Goal: Task Accomplishment & Management: Manage account settings

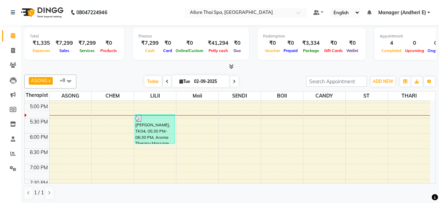
scroll to position [243, 0]
click at [323, 115] on div "9:00 AM 9:30 AM 10:00 AM 10:30 AM 11:00 AM 11:30 AM 12:00 PM 12:30 PM 1:00 PM 1…" at bounding box center [227, 86] width 405 height 457
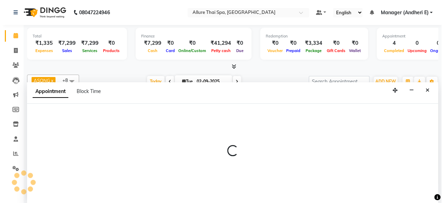
scroll to position [0, 0]
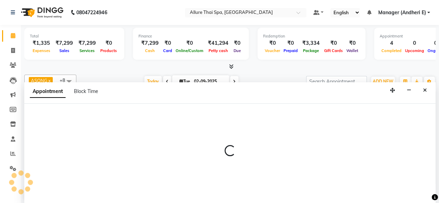
select select "89383"
select select "1050"
select select "tentative"
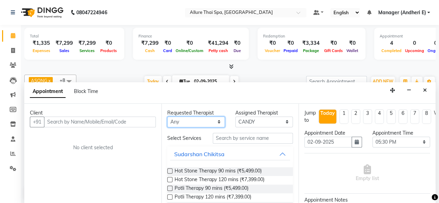
click at [201, 120] on select "Any ASONG [PERSON_NAME] BOII CANDY CHEM LILII Moii SENDI ST THARI" at bounding box center [196, 122] width 58 height 11
select select "89383"
click at [167, 117] on select "Any ASONG [PERSON_NAME] BOII CANDY CHEM LILII Moii SENDI ST THARI" at bounding box center [196, 122] width 58 height 11
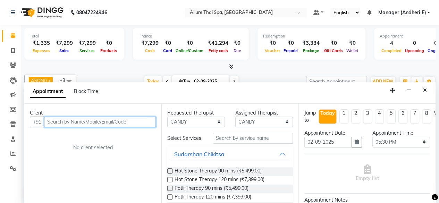
click at [77, 122] on input "text" at bounding box center [100, 122] width 112 height 11
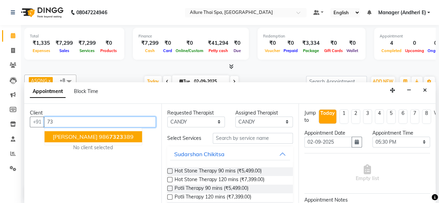
type input "7"
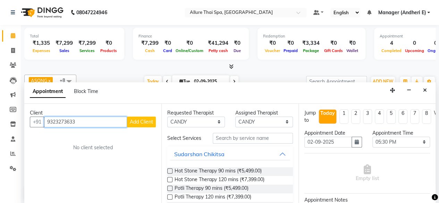
type input "9323273633"
click at [139, 122] on span "Add Client" at bounding box center [141, 122] width 23 height 6
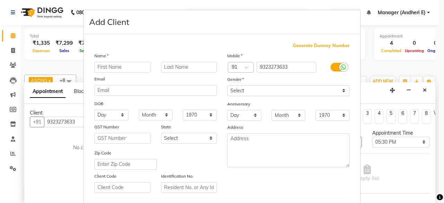
type input "r"
type input "RAJU"
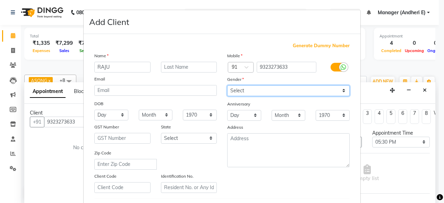
click at [234, 90] on select "Select [DEMOGRAPHIC_DATA] [DEMOGRAPHIC_DATA] Other Prefer Not To Say" at bounding box center [288, 90] width 122 height 11
select select "[DEMOGRAPHIC_DATA]"
click at [227, 85] on select "Select [DEMOGRAPHIC_DATA] [DEMOGRAPHIC_DATA] Other Prefer Not To Say" at bounding box center [288, 90] width 122 height 11
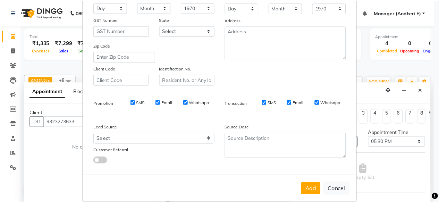
scroll to position [116, 0]
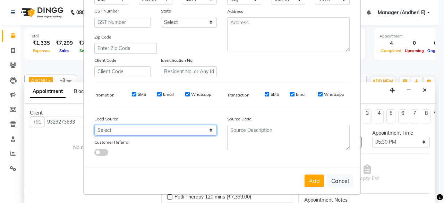
click at [180, 127] on select "Select Walk-in Referral Friend Advertisement Facebook JustDial Google Other Web…" at bounding box center [155, 130] width 122 height 11
select select "47842"
click at [94, 125] on select "Select Walk-in Referral Friend Advertisement Facebook JustDial Google Other Web…" at bounding box center [155, 130] width 122 height 11
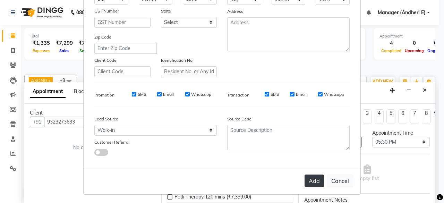
click at [307, 179] on button "Add" at bounding box center [313, 180] width 19 height 12
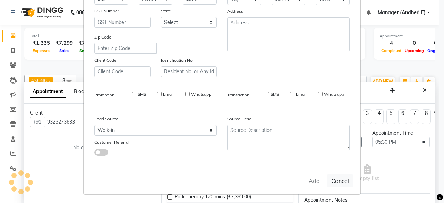
select select
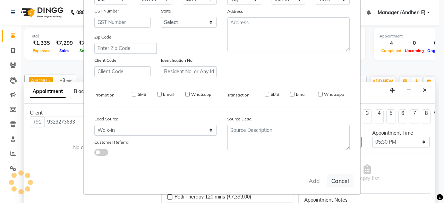
select select
checkbox input "false"
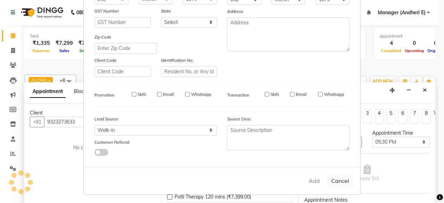
checkbox input "false"
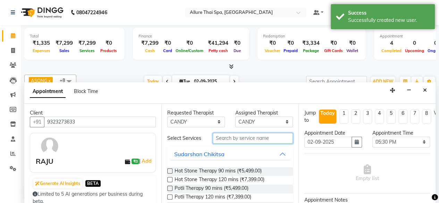
click at [231, 141] on input "text" at bounding box center [253, 138] width 80 height 11
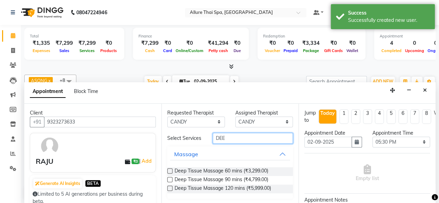
type input "DEE"
click at [170, 173] on label at bounding box center [169, 170] width 5 height 5
click at [170, 174] on input "checkbox" at bounding box center [169, 171] width 5 height 5
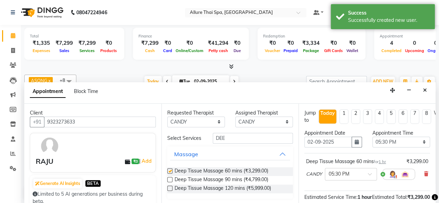
checkbox input "false"
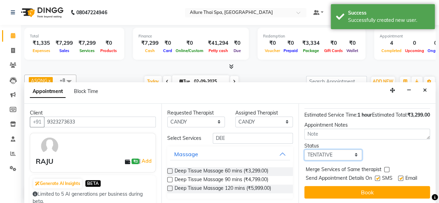
click at [340, 149] on select "Select TENTATIVE CONFIRM CHECK-IN UPCOMING" at bounding box center [333, 154] width 58 height 11
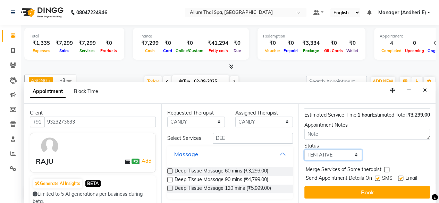
select select "confirm booking"
click at [304, 149] on select "Select TENTATIVE CONFIRM CHECK-IN UPCOMING" at bounding box center [333, 154] width 58 height 11
click at [377, 175] on label at bounding box center [376, 177] width 5 height 5
click at [377, 177] on input "checkbox" at bounding box center [376, 179] width 5 height 5
checkbox input "false"
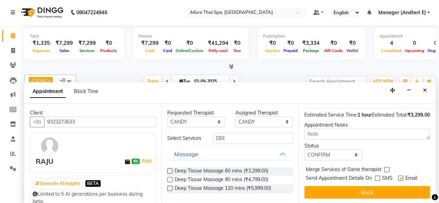
click at [400, 175] on label at bounding box center [400, 177] width 5 height 5
click at [400, 177] on input "checkbox" at bounding box center [400, 179] width 5 height 5
checkbox input "false"
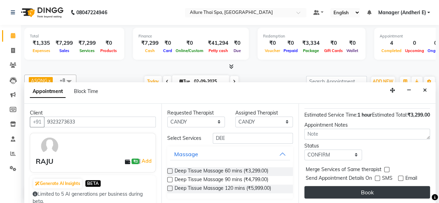
click at [374, 189] on button "Book" at bounding box center [367, 192] width 126 height 12
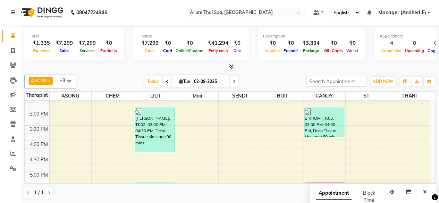
scroll to position [243, 0]
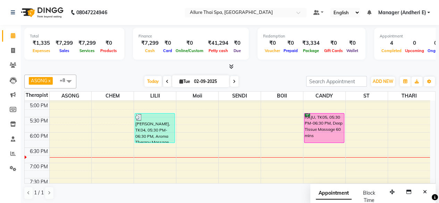
click at [371, 115] on div "9:00 AM 9:30 AM 10:00 AM 10:30 AM 11:00 AM 11:30 AM 12:00 PM 12:30 PM 1:00 PM 1…" at bounding box center [227, 86] width 405 height 457
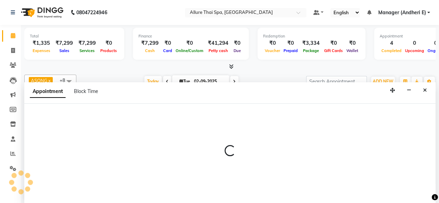
select select "89384"
select select "1050"
select select "tentative"
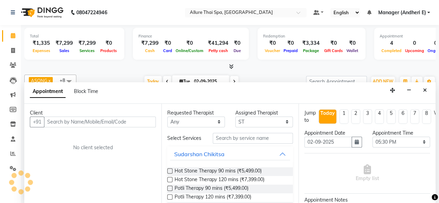
scroll to position [0, 0]
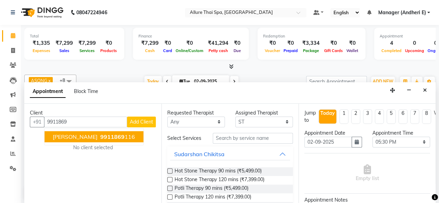
click at [76, 134] on span "[PERSON_NAME]" at bounding box center [75, 136] width 45 height 7
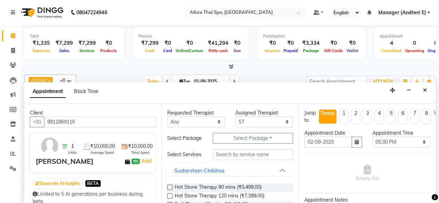
type input "9911869116"
click at [236, 160] on input "text" at bounding box center [253, 154] width 80 height 11
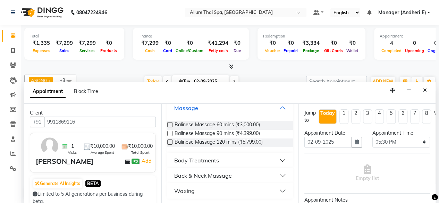
scroll to position [70, 0]
type input "BA"
click at [169, 124] on label at bounding box center [169, 124] width 5 height 5
click at [169, 124] on input "checkbox" at bounding box center [169, 125] width 5 height 5
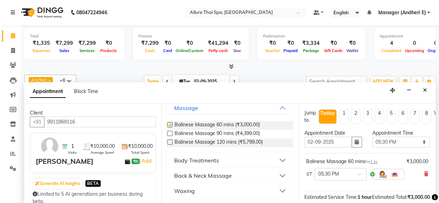
checkbox input "false"
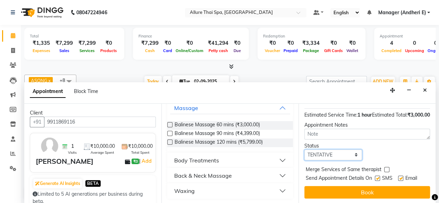
click at [338, 149] on select "Select TENTATIVE CONFIRM CHECK-IN UPCOMING" at bounding box center [333, 154] width 58 height 11
select select "confirm booking"
click at [304, 149] on select "Select TENTATIVE CONFIRM CHECK-IN UPCOMING" at bounding box center [333, 154] width 58 height 11
click at [377, 175] on label at bounding box center [376, 177] width 5 height 5
click at [377, 177] on input "checkbox" at bounding box center [376, 179] width 5 height 5
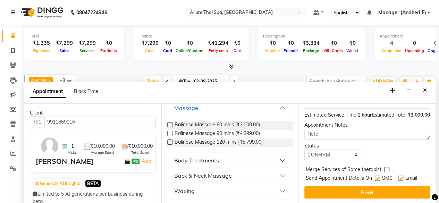
checkbox input "false"
click at [402, 175] on label at bounding box center [400, 177] width 5 height 5
click at [402, 177] on input "checkbox" at bounding box center [400, 179] width 5 height 5
checkbox input "false"
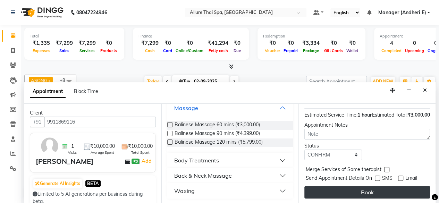
click at [370, 186] on button "Book" at bounding box center [367, 192] width 126 height 12
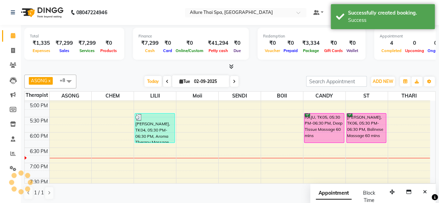
scroll to position [0, 0]
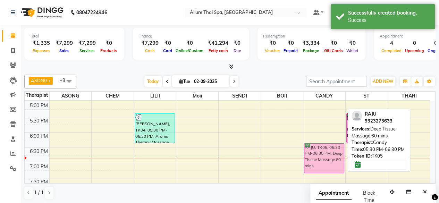
drag, startPoint x: 316, startPoint y: 129, endPoint x: 305, endPoint y: 158, distance: 31.0
click at [305, 158] on div "BIKROM, TK03, 03:00 PM-04:00 PM, Deep Tissue Massage 60 mins RAJU, TK05, 05:30 …" at bounding box center [324, 86] width 42 height 457
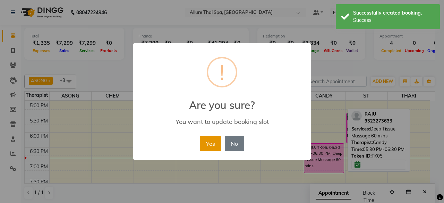
click at [203, 148] on button "Yes" at bounding box center [210, 143] width 21 height 15
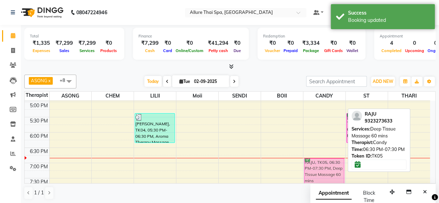
drag, startPoint x: 327, startPoint y: 147, endPoint x: 318, endPoint y: 163, distance: 18.3
click at [318, 163] on div "BIKROM, TK03, 03:00 PM-04:00 PM, Deep Tissue Massage 60 mins RAJU, TK05, 06:30 …" at bounding box center [324, 86] width 42 height 457
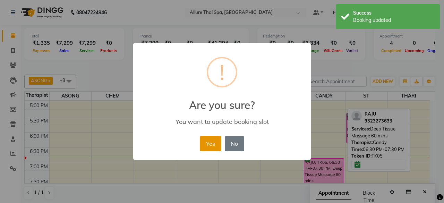
click at [207, 145] on button "Yes" at bounding box center [210, 143] width 21 height 15
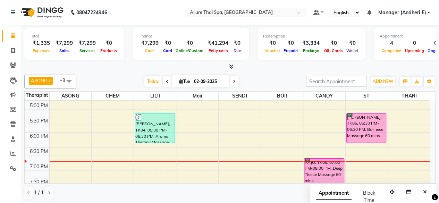
click at [79, 162] on div "9:00 AM 9:30 AM 10:00 AM 10:30 AM 11:00 AM 11:30 AM 12:00 PM 12:30 PM 1:00 PM 1…" at bounding box center [227, 86] width 405 height 457
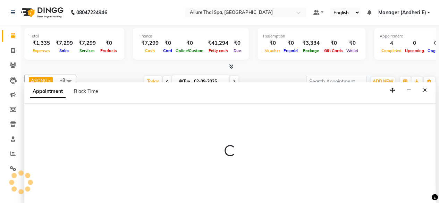
select select "66693"
select select "tentative"
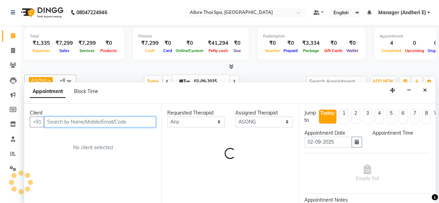
select select "1140"
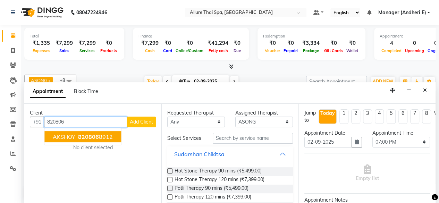
click at [100, 138] on ngb-highlight "820806 8912" at bounding box center [95, 136] width 36 height 7
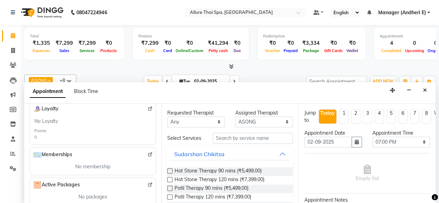
scroll to position [208, 0]
type input "8208068912"
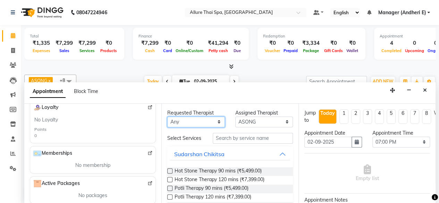
click at [180, 123] on select "Any ASONG [PERSON_NAME] BOII CANDY CHEM LILII Moii SENDI ST THARI" at bounding box center [196, 122] width 58 height 11
select select "66693"
click at [167, 117] on select "Any ASONG [PERSON_NAME] BOII CANDY CHEM LILII Moii SENDI ST THARI" at bounding box center [196, 122] width 58 height 11
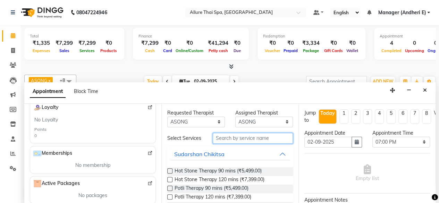
click at [218, 138] on input "text" at bounding box center [253, 138] width 80 height 11
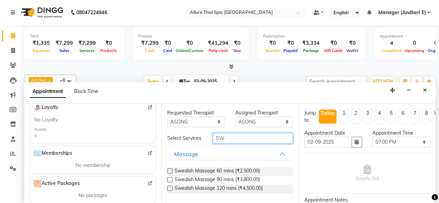
type input "SW"
click at [168, 173] on label at bounding box center [169, 170] width 5 height 5
click at [168, 174] on input "checkbox" at bounding box center [169, 171] width 5 height 5
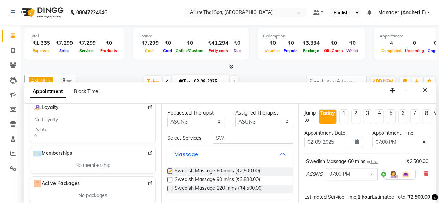
checkbox input "false"
click at [209, 124] on select "Any ASONG [PERSON_NAME] BOII CANDY CHEM LILII Moii SENDI ST THARI" at bounding box center [196, 122] width 58 height 11
select select "66739"
click at [167, 117] on select "Any ASONG [PERSON_NAME] BOII CANDY CHEM LILII Moii SENDI ST THARI" at bounding box center [196, 122] width 58 height 11
select select "66739"
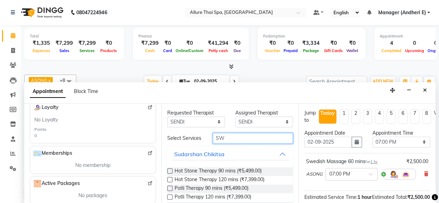
click at [232, 139] on input "SW" at bounding box center [253, 138] width 80 height 11
type input "S"
type input "SW"
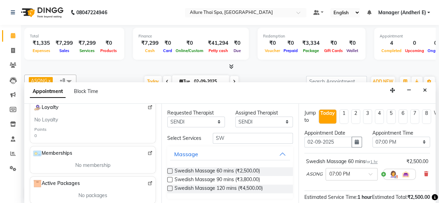
click at [170, 173] on label at bounding box center [169, 170] width 5 height 5
click at [170, 173] on input "checkbox" at bounding box center [169, 171] width 5 height 5
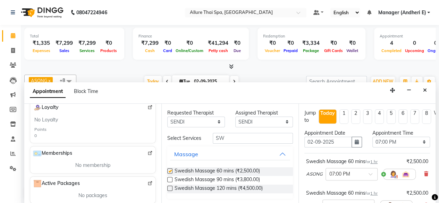
checkbox input "false"
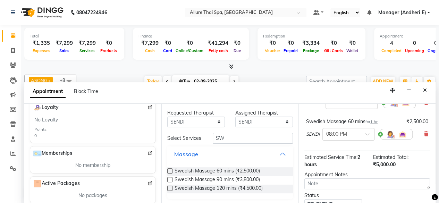
scroll to position [104, 0]
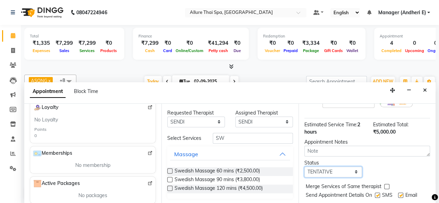
click at [344, 172] on select "Select TENTATIVE CONFIRM CHECK-IN UPCOMING" at bounding box center [333, 171] width 58 height 11
select select "confirm booking"
click at [304, 166] on select "Select TENTATIVE CONFIRM CHECK-IN UPCOMING" at bounding box center [333, 171] width 58 height 11
click at [377, 192] on label at bounding box center [376, 194] width 5 height 5
click at [377, 193] on input "checkbox" at bounding box center [376, 195] width 5 height 5
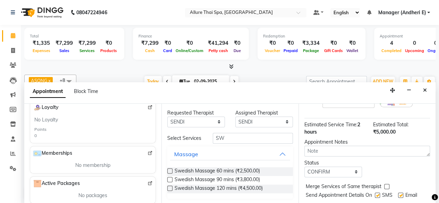
checkbox input "false"
click at [402, 192] on label at bounding box center [400, 194] width 5 height 5
click at [402, 193] on input "checkbox" at bounding box center [400, 195] width 5 height 5
checkbox input "false"
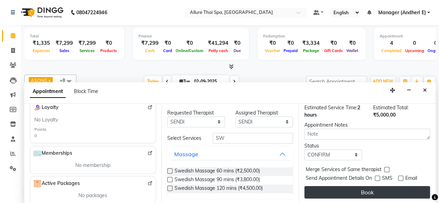
click at [363, 186] on button "Book" at bounding box center [367, 192] width 126 height 12
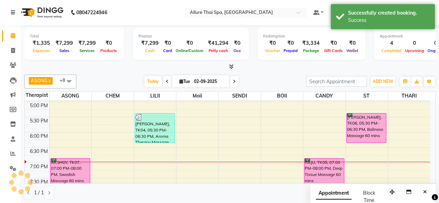
scroll to position [0, 0]
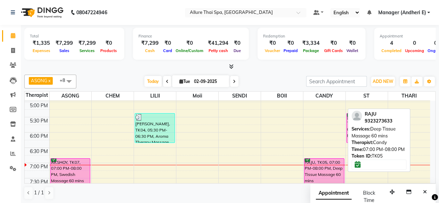
click at [327, 167] on div "RAJU, TK05, 07:00 PM-08:00 PM, Deep Tissue Massage 60 mins" at bounding box center [324, 172] width 40 height 29
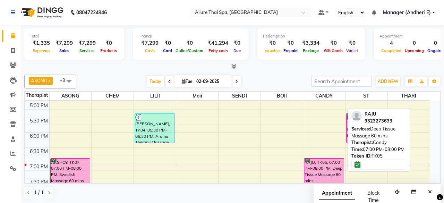
select select "6"
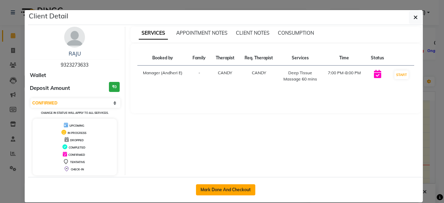
click at [227, 184] on button "Mark Done And Checkout" at bounding box center [225, 189] width 59 height 11
select select "6826"
select select "service"
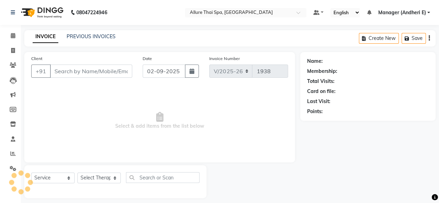
type input "9323273633"
select select "89383"
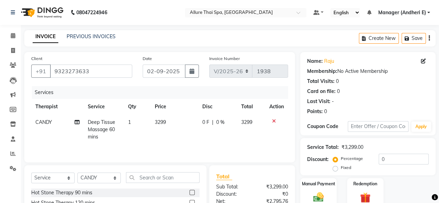
scroll to position [69, 0]
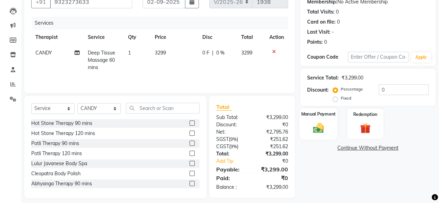
click at [320, 132] on img at bounding box center [318, 127] width 18 height 12
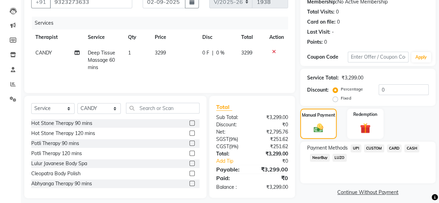
click at [354, 147] on span "UPI" at bounding box center [355, 148] width 11 height 8
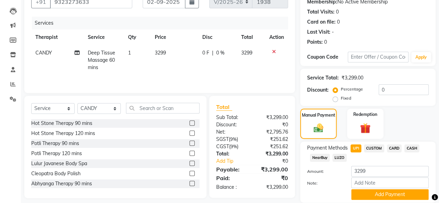
scroll to position [93, 0]
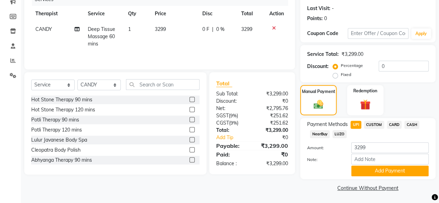
click at [383, 166] on button "Add Payment" at bounding box center [389, 170] width 77 height 11
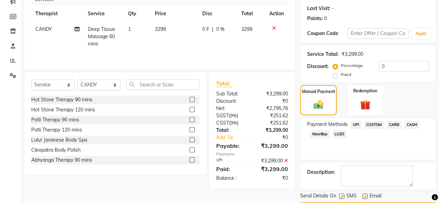
scroll to position [112, 0]
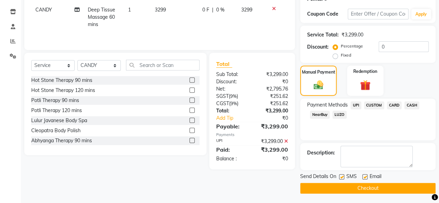
click at [342, 175] on label at bounding box center [341, 176] width 5 height 5
click at [342, 175] on input "checkbox" at bounding box center [341, 177] width 5 height 5
checkbox input "false"
click at [364, 178] on label at bounding box center [364, 176] width 5 height 5
click at [364, 178] on input "checkbox" at bounding box center [364, 177] width 5 height 5
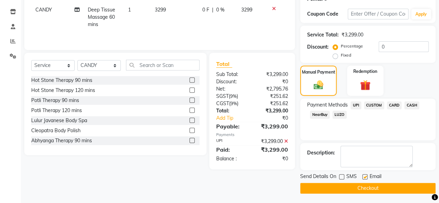
checkbox input "false"
click at [357, 187] on button "Checkout" at bounding box center [367, 188] width 135 height 11
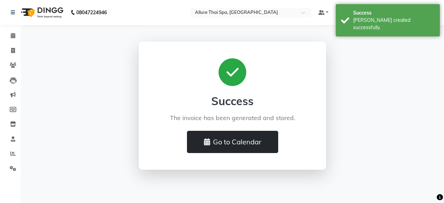
click at [232, 140] on button "Go to Calendar" at bounding box center [232, 142] width 91 height 22
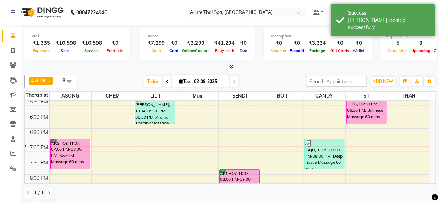
scroll to position [277, 0]
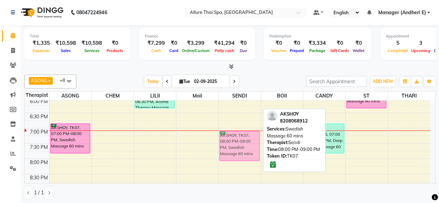
drag, startPoint x: 234, startPoint y: 165, endPoint x: 238, endPoint y: 140, distance: 25.9
click at [238, 140] on div "AKSHOY, TK07, 08:00 PM-09:00 PM, Swedish Massage 60 mins AKSHOY, TK07, 08:00 PM…" at bounding box center [239, 51] width 42 height 457
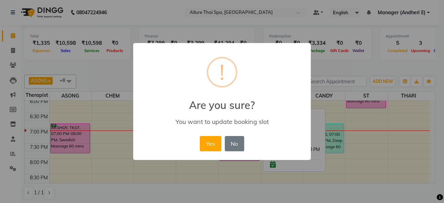
drag, startPoint x: 207, startPoint y: 144, endPoint x: 195, endPoint y: 151, distance: 14.3
click at [207, 144] on button "Yes" at bounding box center [210, 143] width 21 height 15
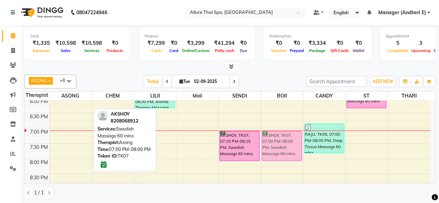
drag, startPoint x: 77, startPoint y: 142, endPoint x: 292, endPoint y: 147, distance: 215.0
click at [292, 147] on tr "AKSHOY, TK07, 07:00 PM-08:00 PM, Swedish Massage 60 mins [PERSON_NAME], TK02, 0…" at bounding box center [227, 51] width 405 height 457
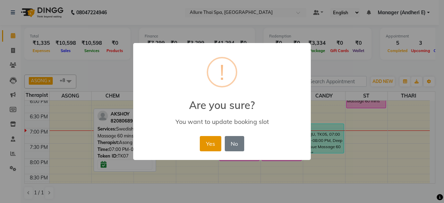
click at [208, 143] on button "Yes" at bounding box center [210, 143] width 21 height 15
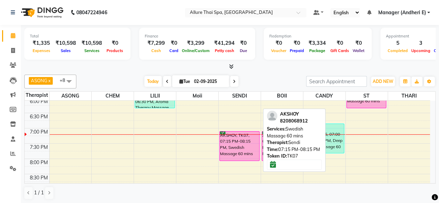
click at [227, 147] on div "AKSHOY, TK07, 07:15 PM-08:15 PM, Swedish Massage 60 mins" at bounding box center [239, 145] width 40 height 29
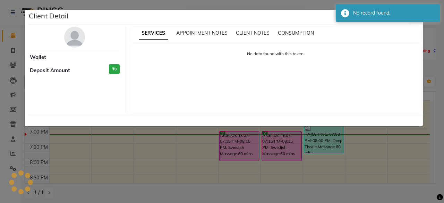
select select "6"
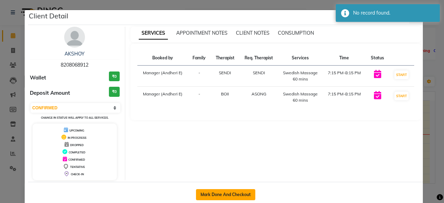
click at [217, 191] on button "Mark Done And Checkout" at bounding box center [225, 194] width 59 height 11
select select "6826"
select select "service"
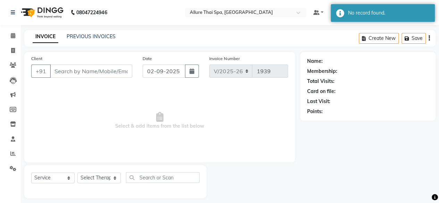
type input "8208068912"
select select "66739"
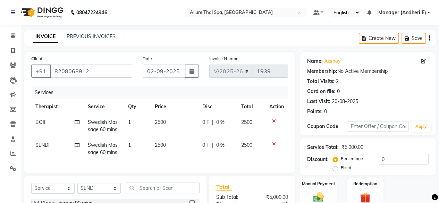
click at [341, 169] on label "Fixed" at bounding box center [346, 167] width 10 height 6
click at [334, 169] on input "Fixed" at bounding box center [336, 167] width 5 height 5
radio input "true"
click at [390, 160] on input "0" at bounding box center [403, 159] width 50 height 11
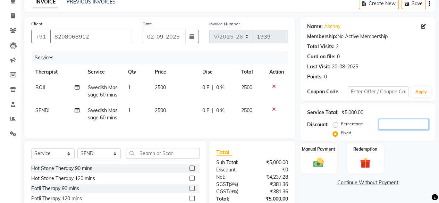
scroll to position [69, 0]
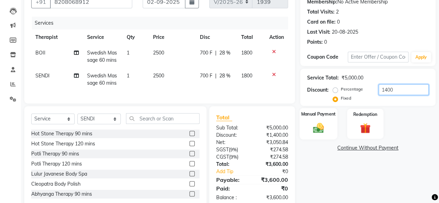
type input "1400"
click at [317, 127] on img at bounding box center [318, 127] width 18 height 12
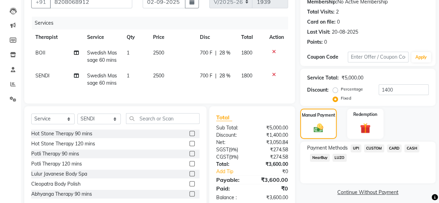
click at [356, 149] on span "UPI" at bounding box center [355, 148] width 11 height 8
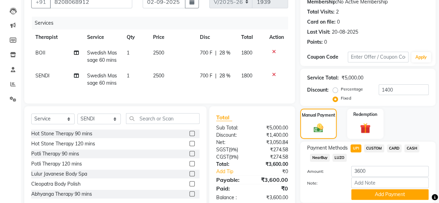
scroll to position [93, 0]
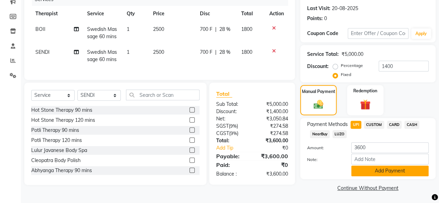
click at [379, 170] on button "Add Payment" at bounding box center [389, 170] width 77 height 11
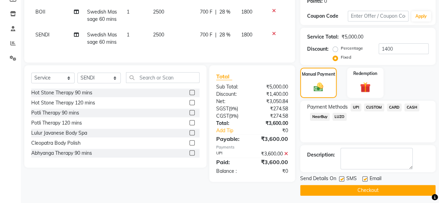
scroll to position [112, 0]
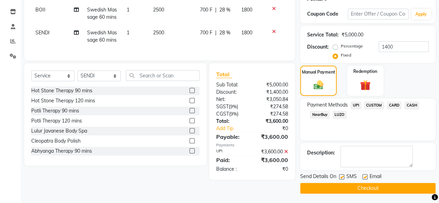
click at [340, 177] on label at bounding box center [341, 176] width 5 height 5
click at [340, 177] on input "checkbox" at bounding box center [341, 177] width 5 height 5
checkbox input "false"
click at [364, 177] on label at bounding box center [364, 176] width 5 height 5
click at [364, 177] on input "checkbox" at bounding box center [364, 177] width 5 height 5
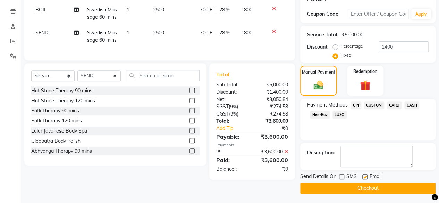
checkbox input "false"
click at [364, 188] on button "Checkout" at bounding box center [367, 188] width 135 height 11
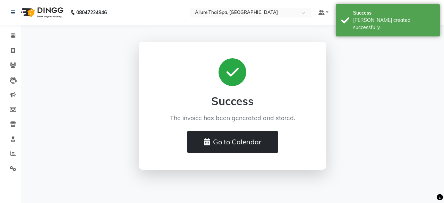
click at [231, 137] on button "Go to Calendar" at bounding box center [232, 142] width 91 height 22
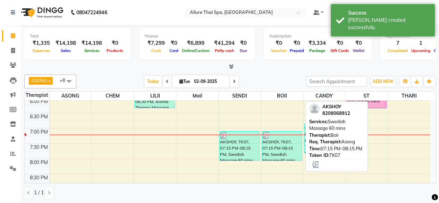
scroll to position [208, 0]
